Goal: Task Accomplishment & Management: Use online tool/utility

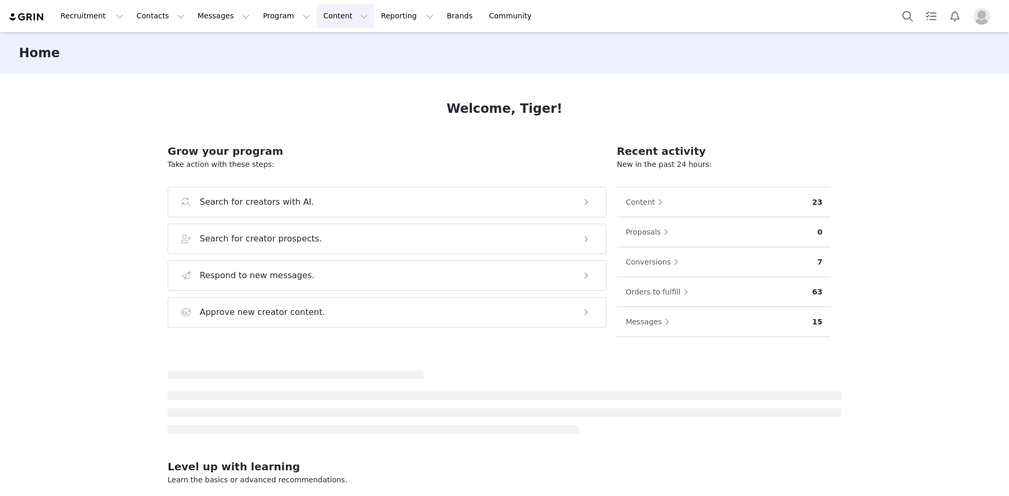
click at [317, 15] on button "Content Content" at bounding box center [345, 16] width 57 height 24
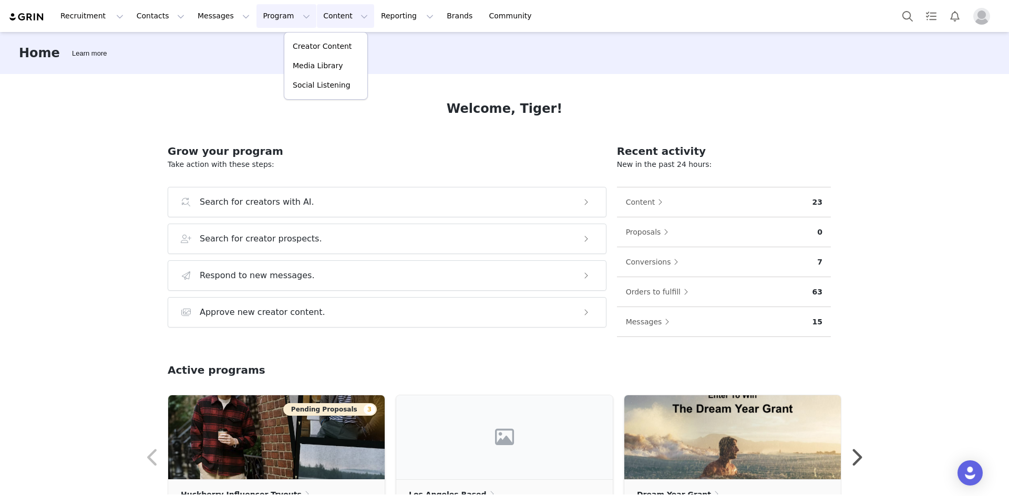
click at [264, 17] on button "Program Program" at bounding box center [286, 16] width 60 height 24
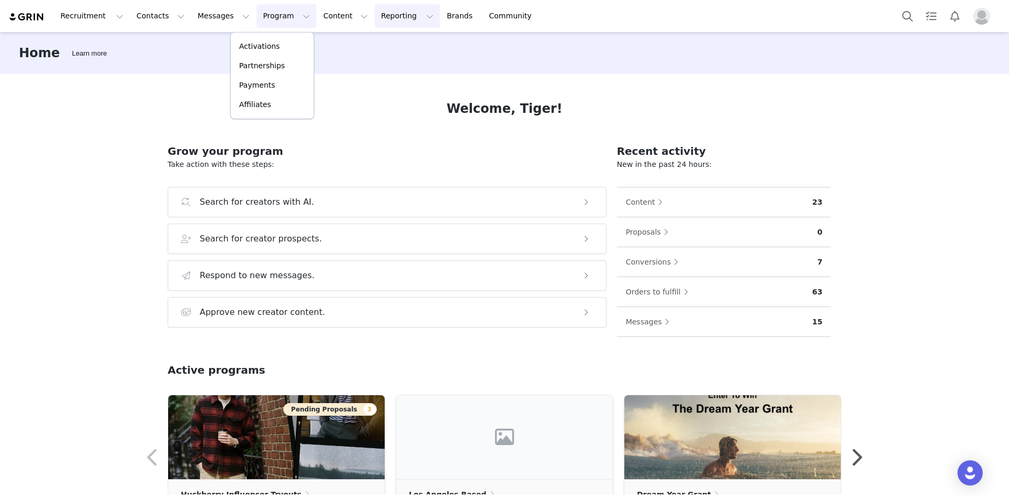
click at [375, 13] on button "Reporting Reporting" at bounding box center [407, 16] width 65 height 24
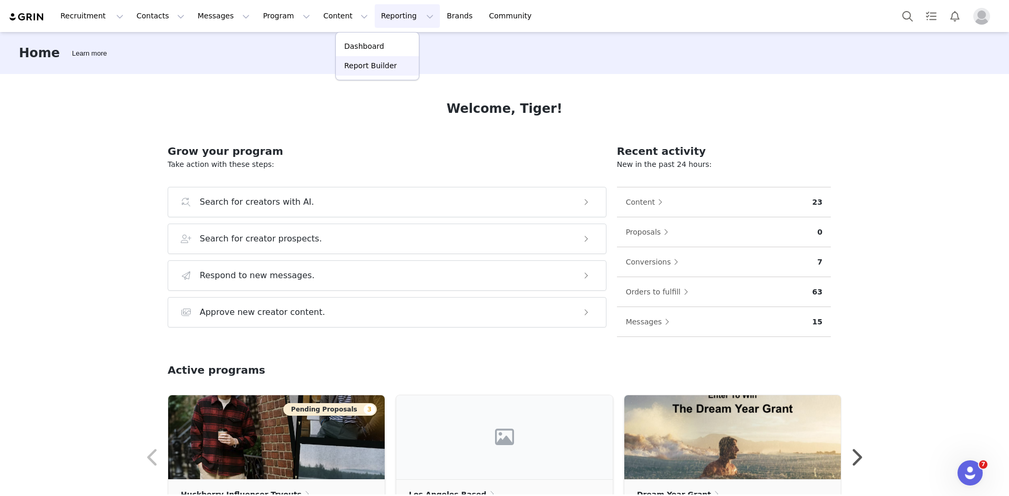
click at [361, 70] on p "Report Builder" at bounding box center [370, 65] width 53 height 11
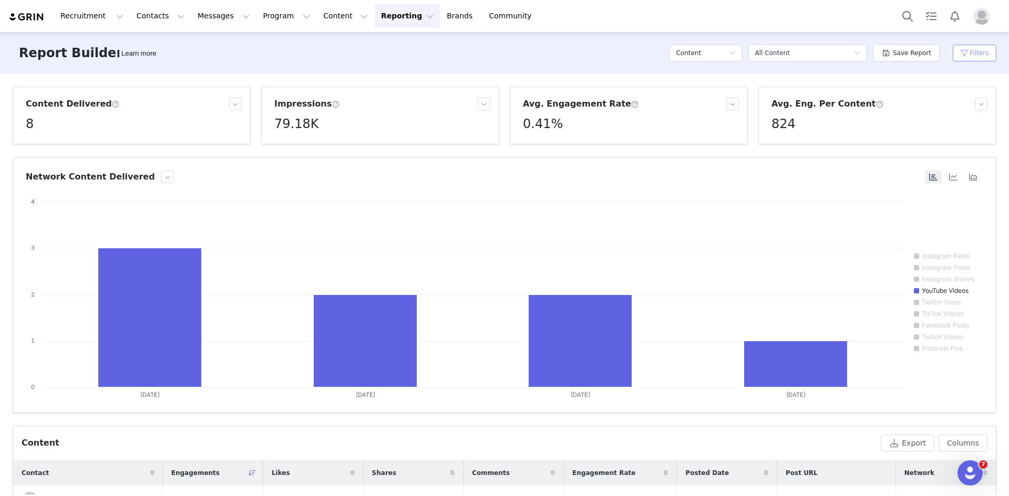
click at [972, 51] on button "Filters" at bounding box center [975, 53] width 44 height 17
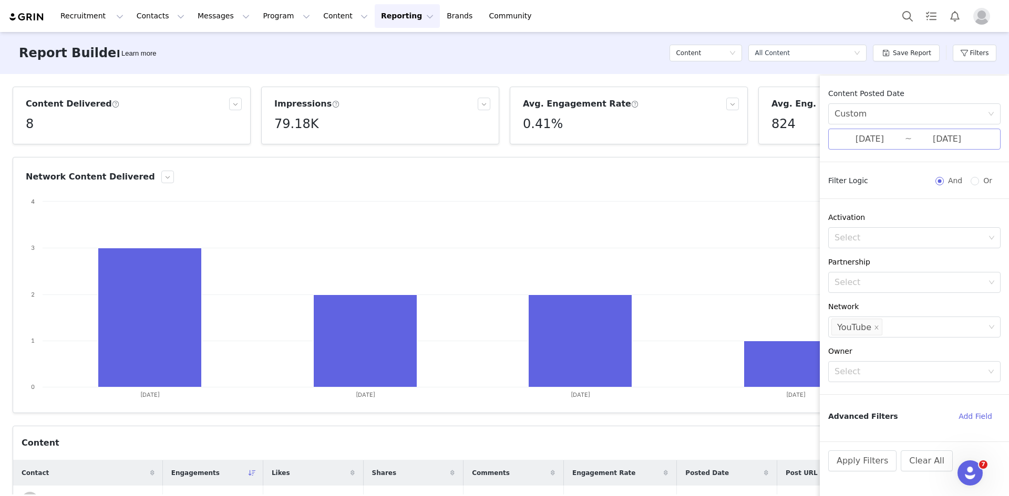
click at [868, 134] on input "[DATE]" at bounding box center [869, 139] width 70 height 14
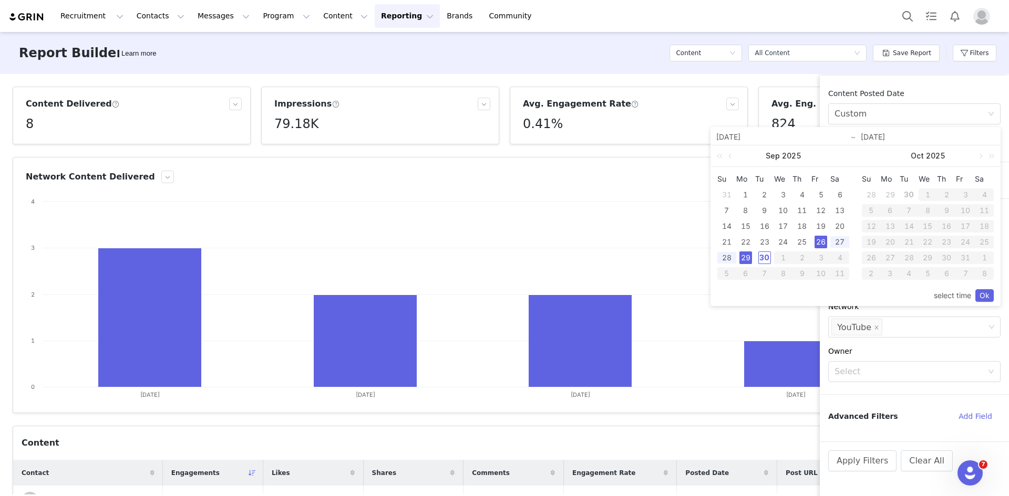
click at [824, 244] on div "26" at bounding box center [820, 242] width 13 height 13
click at [767, 261] on div "30" at bounding box center [764, 258] width 13 height 13
type input "[DATE]"
click at [988, 299] on link "Ok" at bounding box center [984, 295] width 18 height 13
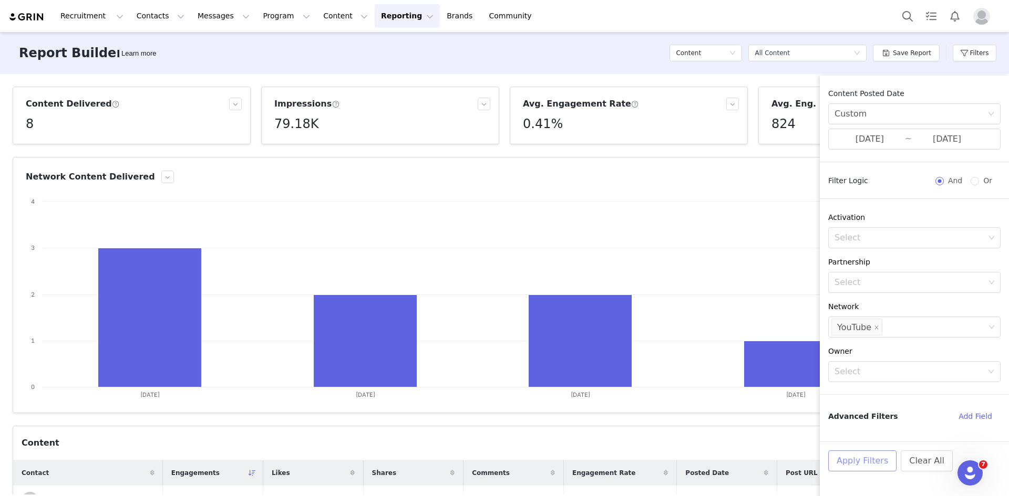
click at [846, 461] on button "Apply Filters" at bounding box center [862, 461] width 68 height 21
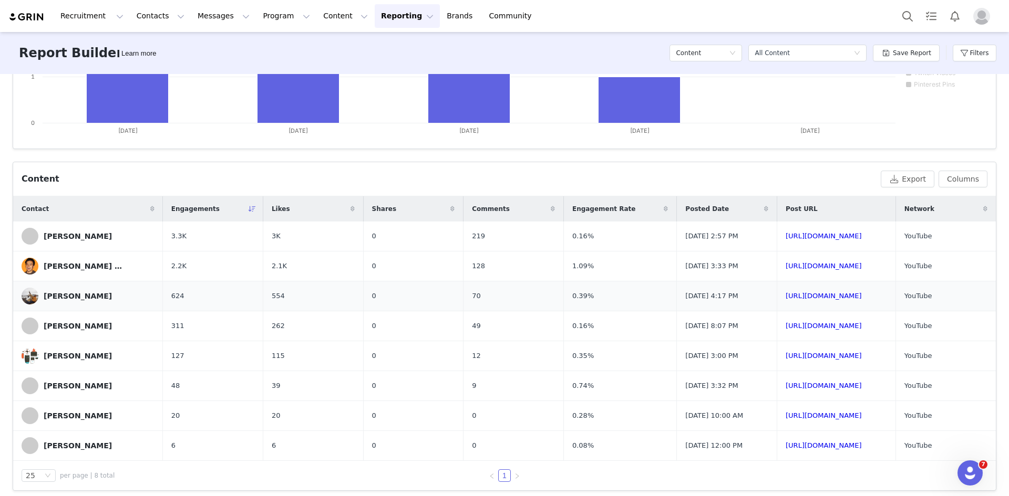
scroll to position [274, 0]
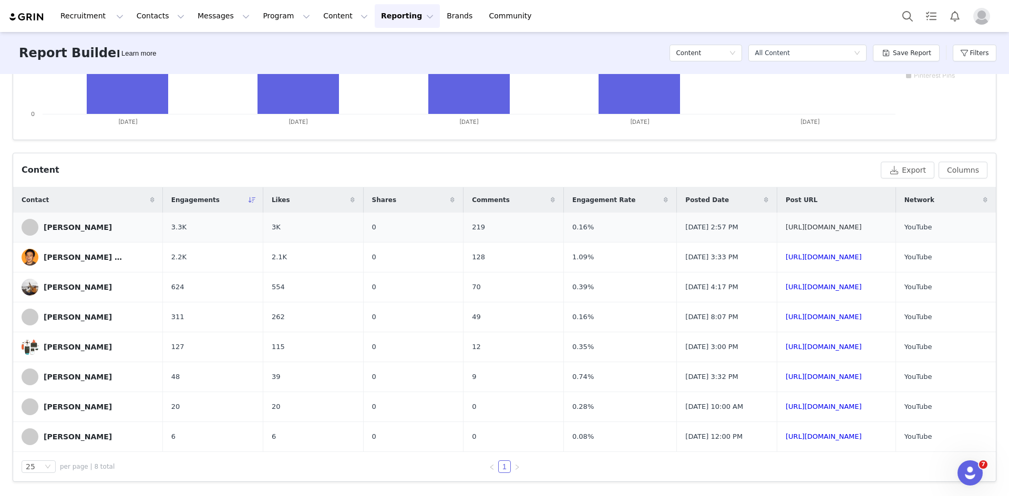
drag, startPoint x: 860, startPoint y: 228, endPoint x: 698, endPoint y: 231, distance: 162.4
click at [777, 231] on td "[URL][DOMAIN_NAME]" at bounding box center [836, 228] width 119 height 30
copy link "[URL][DOMAIN_NAME]"
drag, startPoint x: 860, startPoint y: 257, endPoint x: 696, endPoint y: 261, distance: 164.0
click at [777, 261] on td "[URL][DOMAIN_NAME]" at bounding box center [836, 258] width 119 height 30
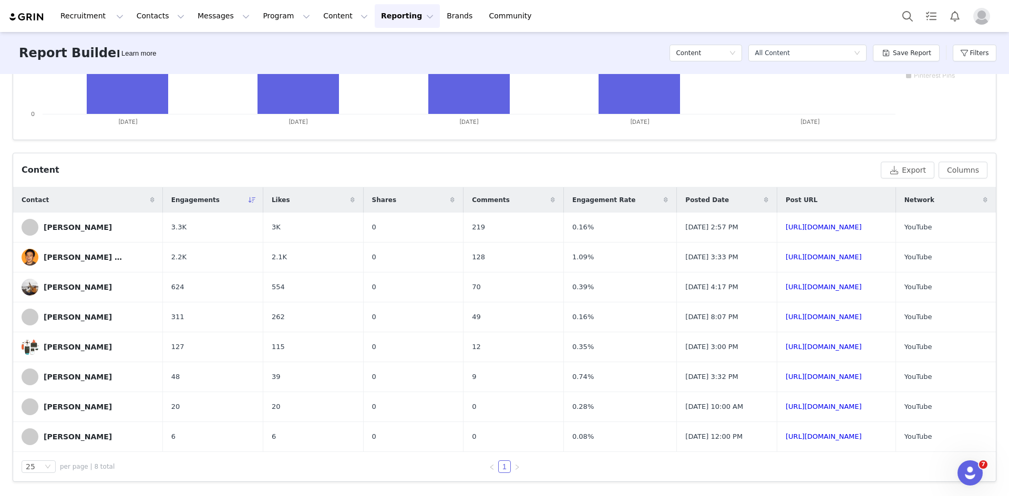
copy link "[URL][DOMAIN_NAME]"
drag, startPoint x: 866, startPoint y: 286, endPoint x: 693, endPoint y: 278, distance: 173.1
click at [777, 278] on td "[URL][DOMAIN_NAME]" at bounding box center [836, 288] width 119 height 30
copy link "[URL][DOMAIN_NAME]"
drag, startPoint x: 863, startPoint y: 317, endPoint x: 693, endPoint y: 312, distance: 170.3
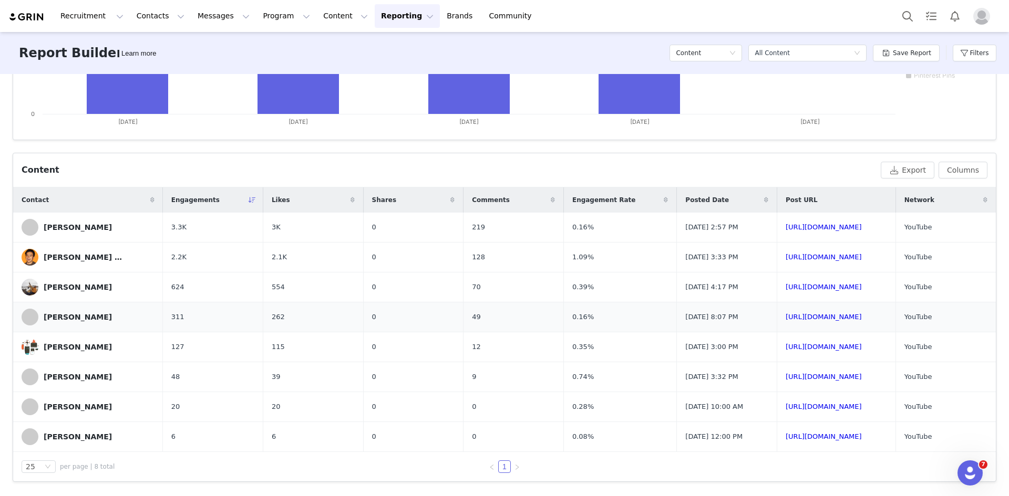
click at [777, 312] on td "[URL][DOMAIN_NAME]" at bounding box center [836, 318] width 119 height 30
copy link "[URL][DOMAIN_NAME]"
drag, startPoint x: 853, startPoint y: 346, endPoint x: 688, endPoint y: 350, distance: 165.0
click at [688, 350] on tr "[PERSON_NAME] 127 115 0 12 0.35% [DATE] 3:00 PM [URL][DOMAIN_NAME] YouTube" at bounding box center [504, 348] width 982 height 30
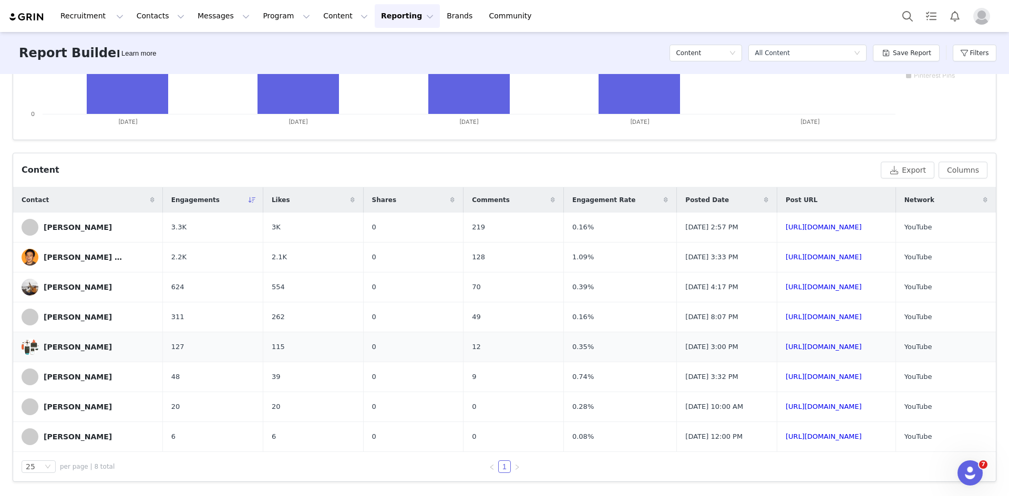
copy tr "[URL][DOMAIN_NAME]"
drag, startPoint x: 871, startPoint y: 377, endPoint x: 691, endPoint y: 377, distance: 179.2
click at [777, 377] on td "[URL][DOMAIN_NAME]" at bounding box center [836, 378] width 119 height 30
copy link "[URL][DOMAIN_NAME]"
drag, startPoint x: 857, startPoint y: 403, endPoint x: 696, endPoint y: 397, distance: 161.4
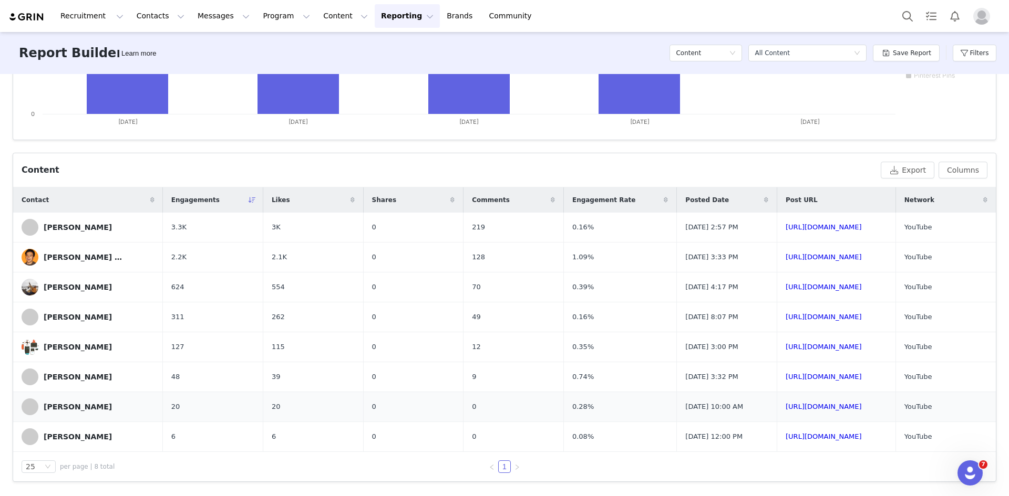
click at [777, 397] on td "[URL][DOMAIN_NAME]" at bounding box center [836, 407] width 119 height 30
copy link "[URL][DOMAIN_NAME]"
